Goal: Information Seeking & Learning: Learn about a topic

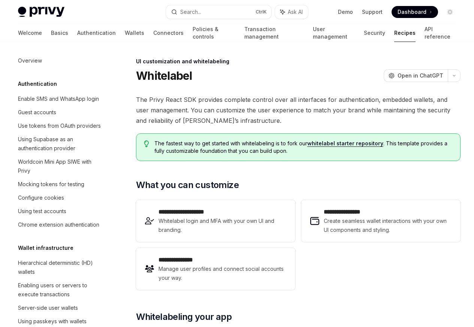
scroll to position [346, 0]
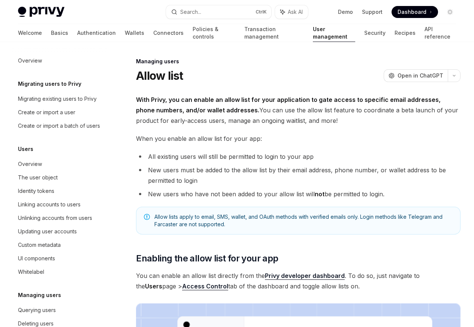
scroll to position [106, 0]
